Goal: Task Accomplishment & Management: Use online tool/utility

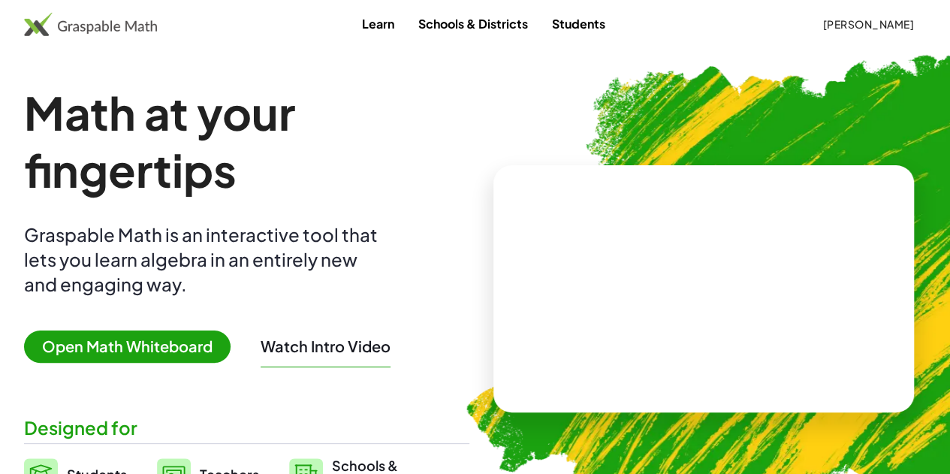
click at [823, 25] on span "[PERSON_NAME]" at bounding box center [869, 24] width 92 height 14
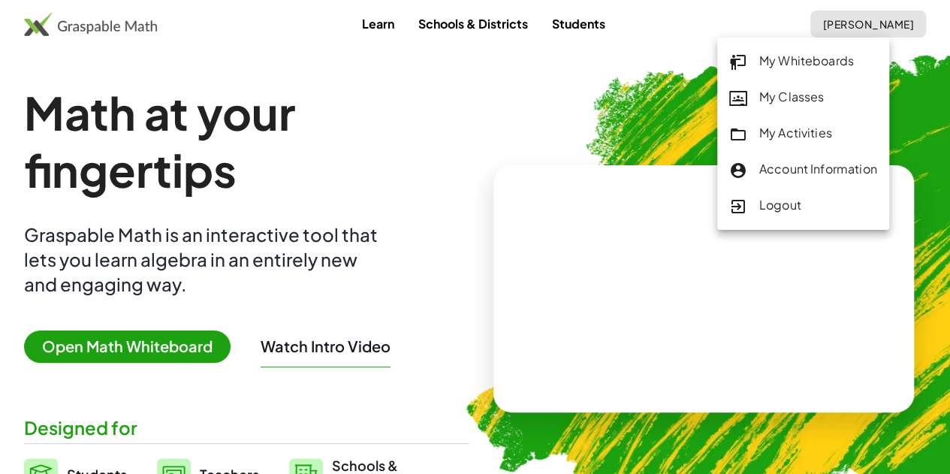
click at [789, 63] on div "My Whiteboards" at bounding box center [803, 62] width 148 height 20
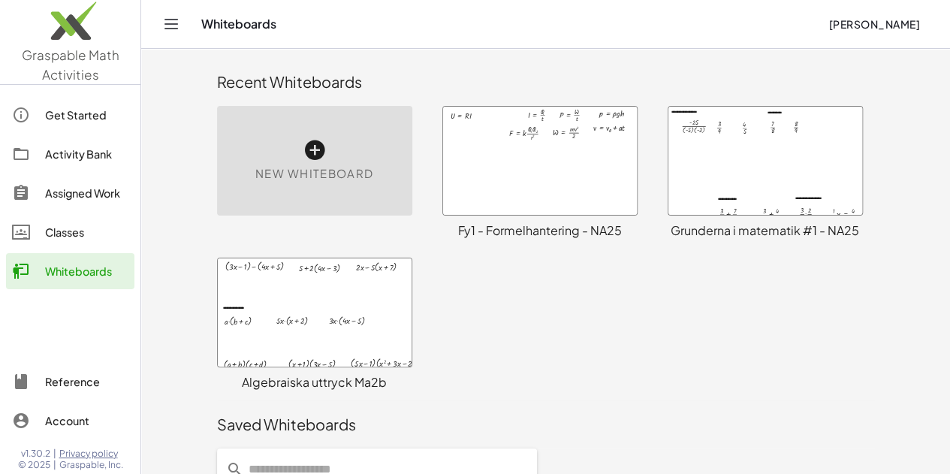
click at [727, 167] on div at bounding box center [766, 161] width 194 height 108
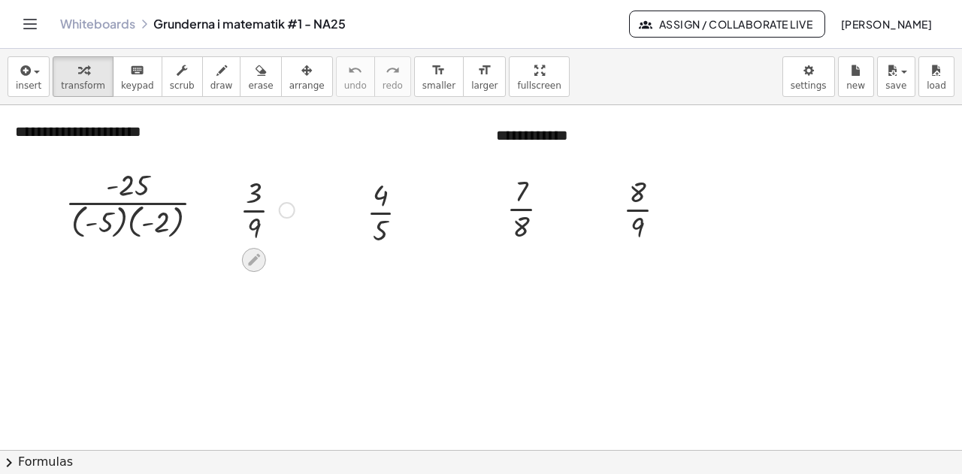
click at [251, 264] on icon at bounding box center [254, 260] width 12 height 12
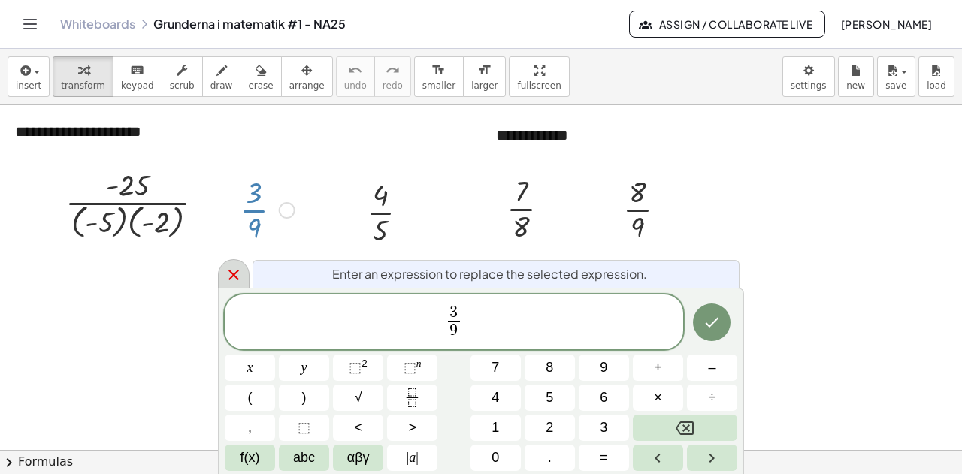
click at [238, 275] on icon at bounding box center [234, 275] width 18 height 18
